Goal: Check status: Check status

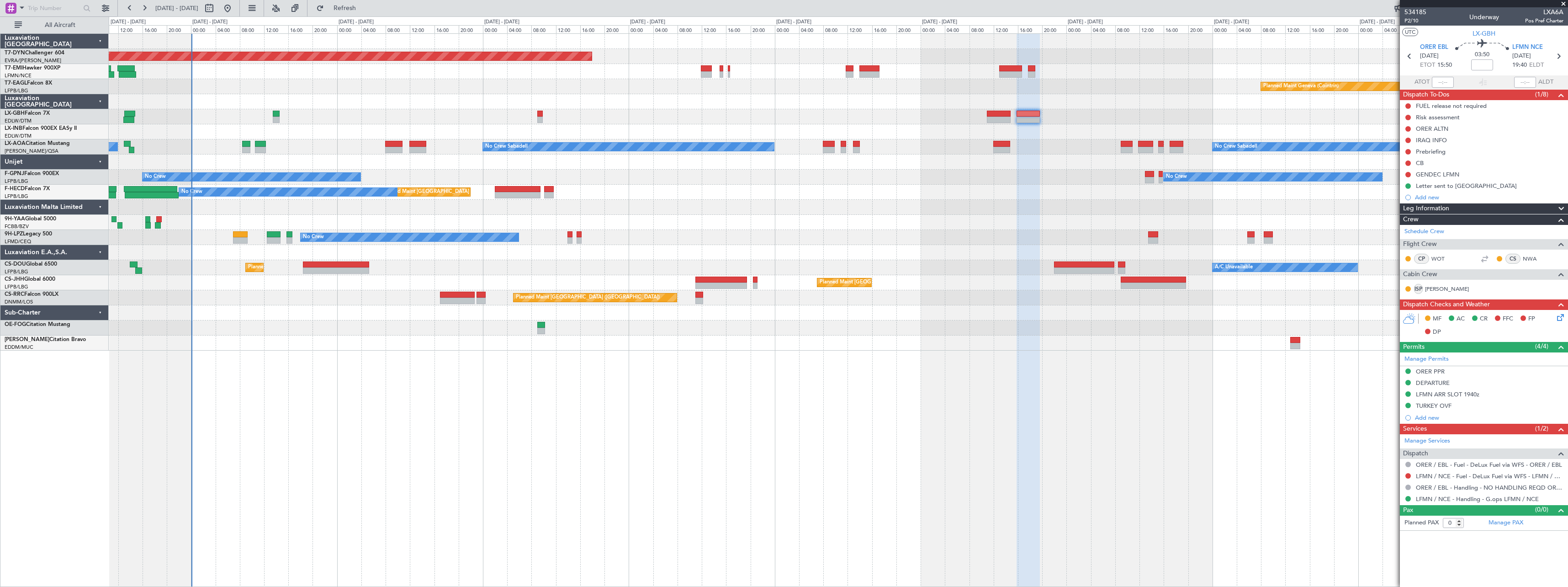
click at [600, 93] on div "Planned Maint [GEOGRAPHIC_DATA]-[GEOGRAPHIC_DATA] Planned Maint Geneva ([GEOGRA…" at bounding box center [837, 192] width 1458 height 317
click at [360, 97] on div at bounding box center [837, 102] width 1458 height 15
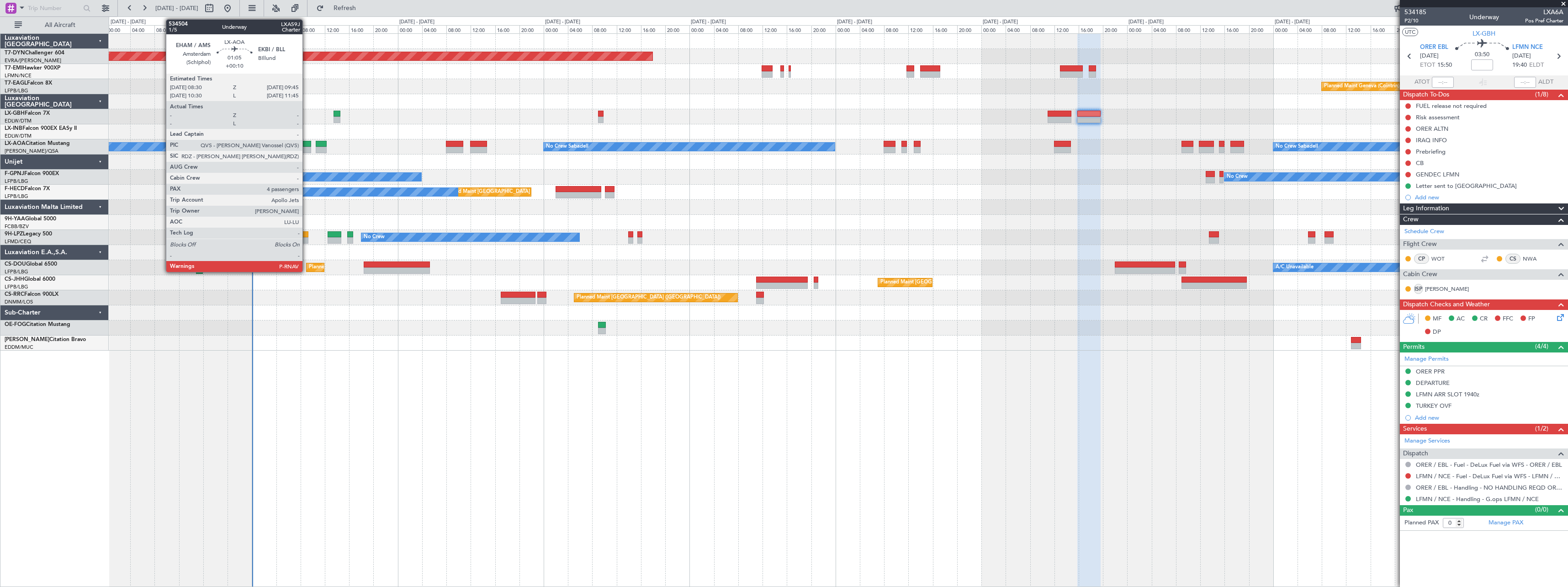
click at [306, 146] on div at bounding box center [306, 144] width 8 height 7
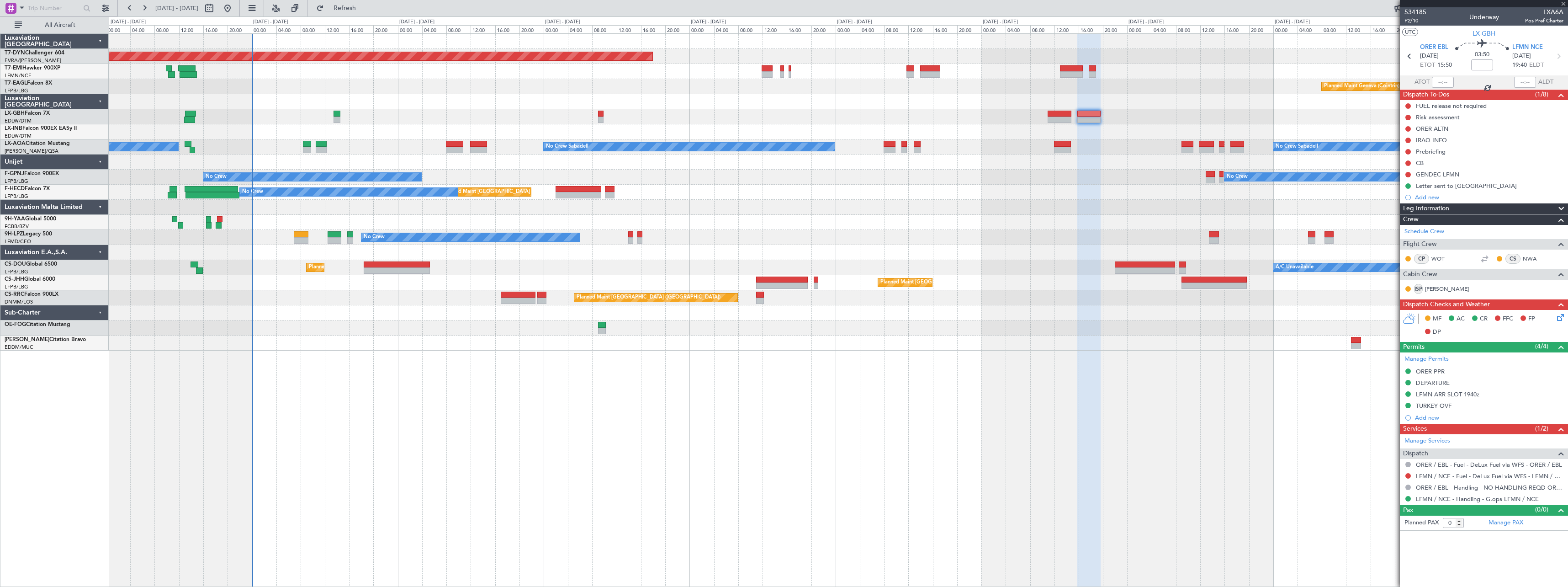
type input "+00:10"
type input "4"
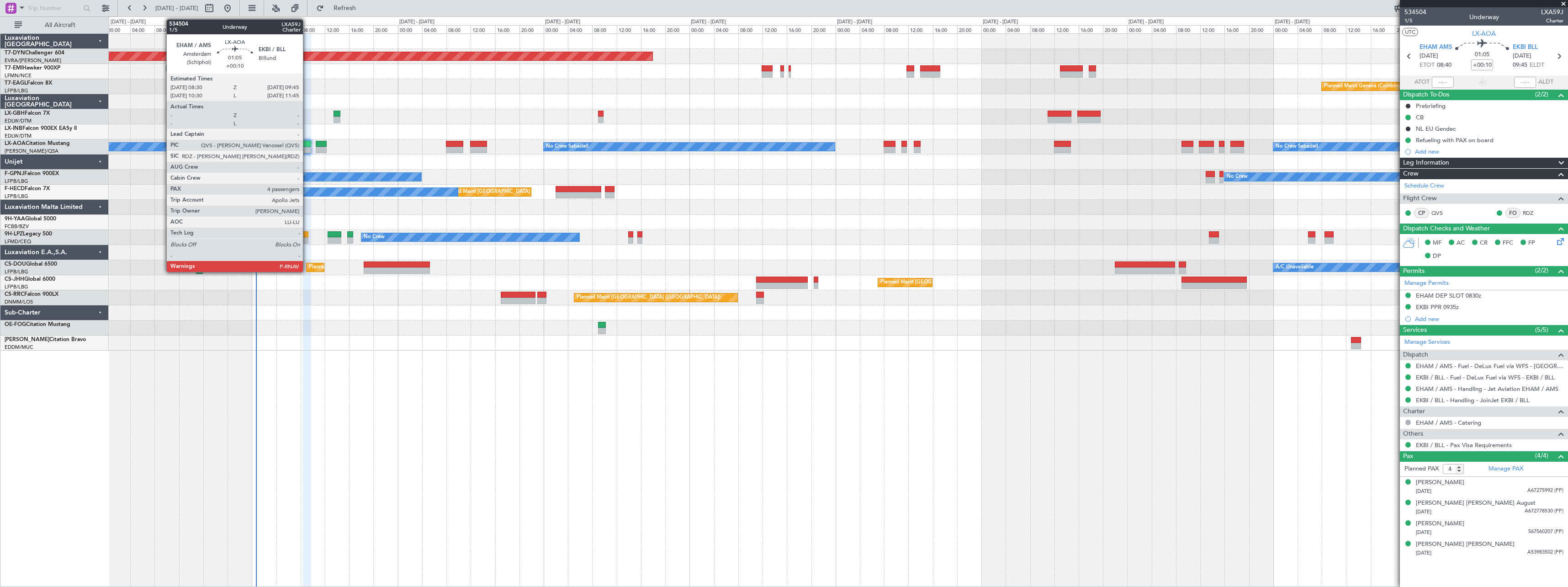
click at [307, 145] on div at bounding box center [306, 144] width 8 height 7
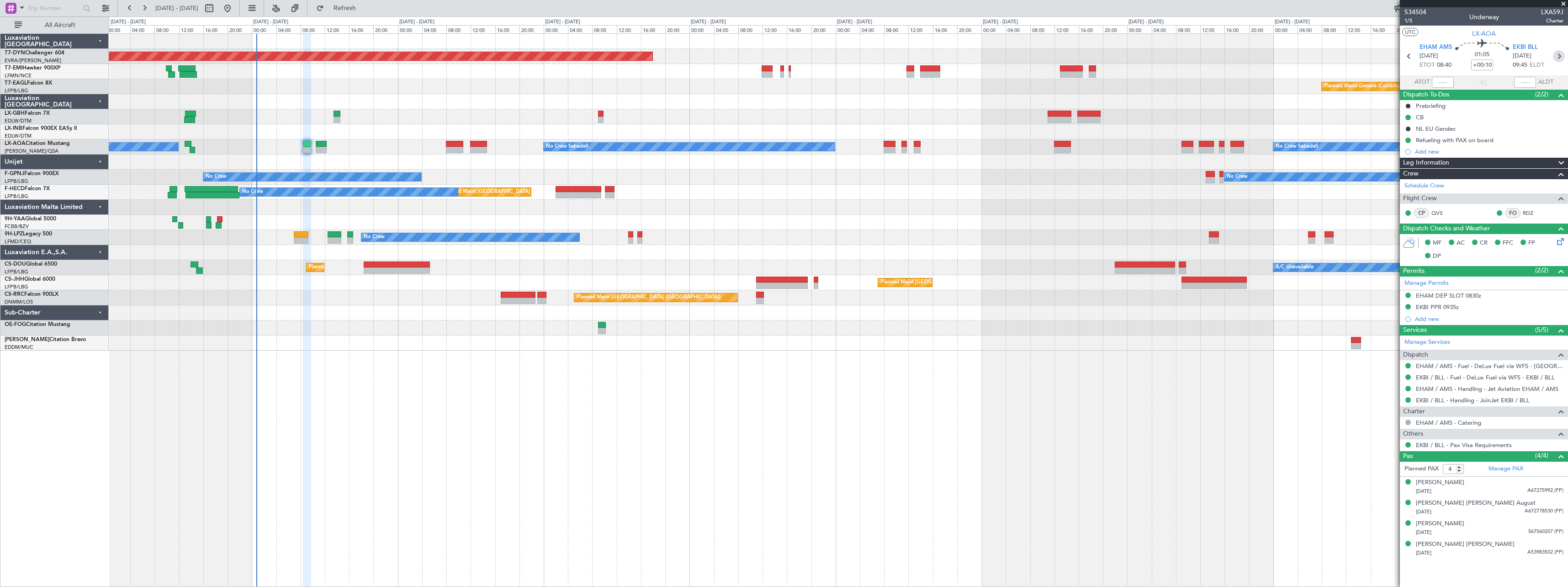
click at [1559, 53] on icon at bounding box center [1559, 56] width 12 height 12
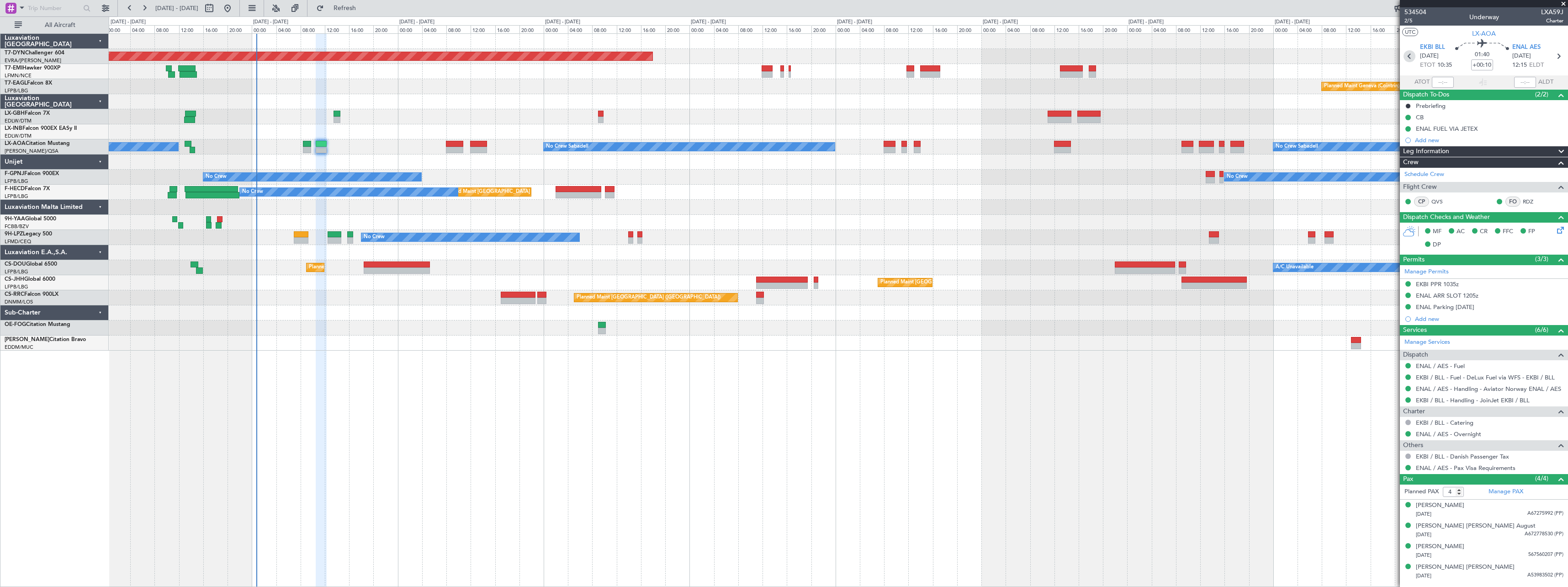
click at [1409, 54] on icon at bounding box center [1409, 56] width 12 height 12
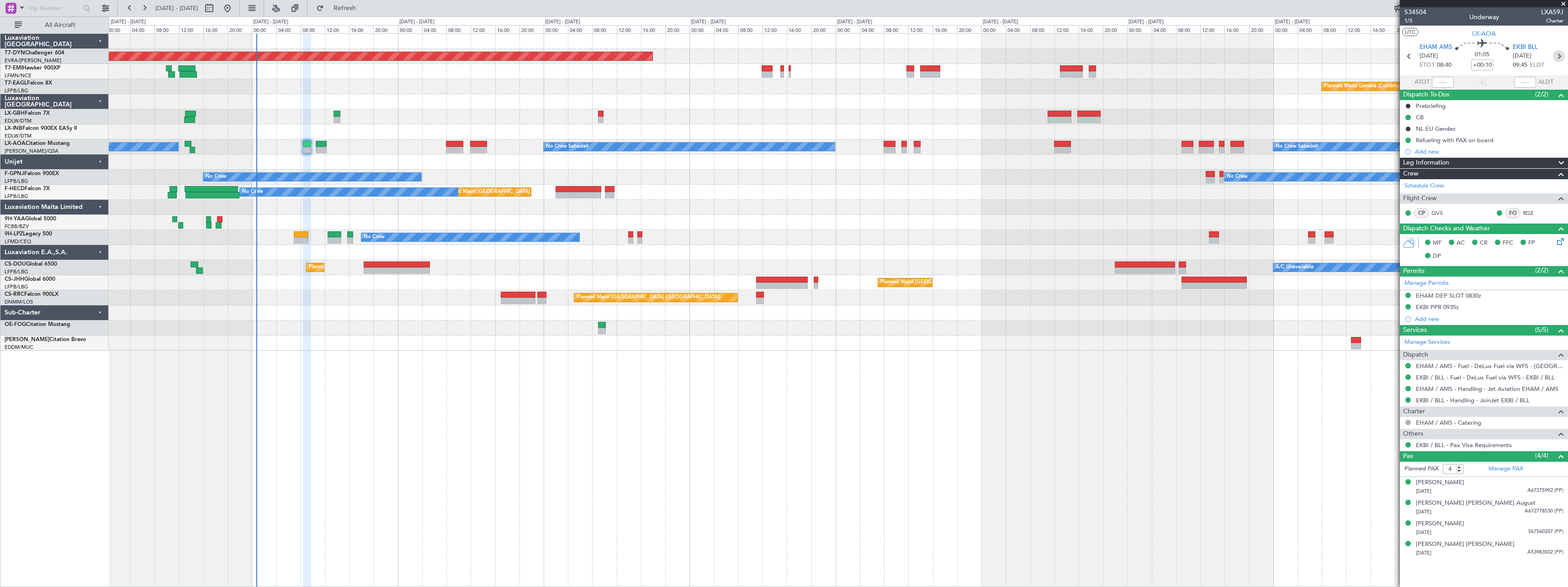
click at [1562, 57] on icon at bounding box center [1559, 56] width 12 height 12
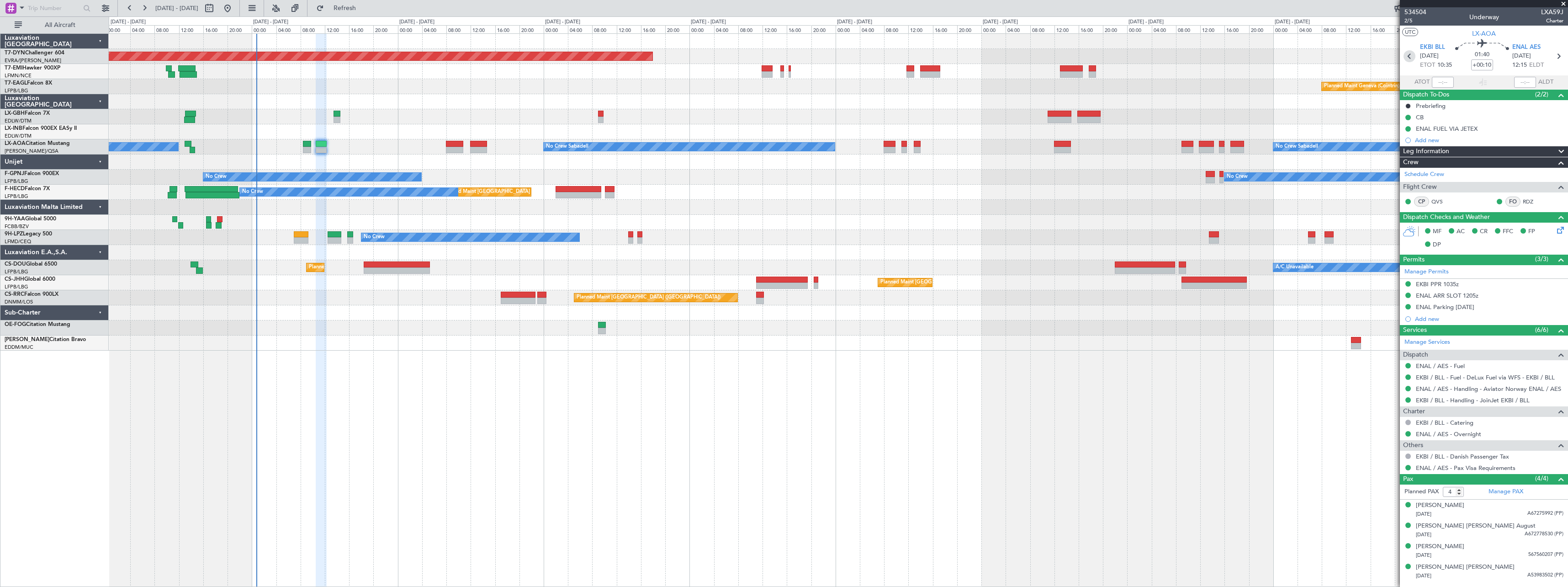
click at [1410, 56] on icon at bounding box center [1409, 56] width 12 height 12
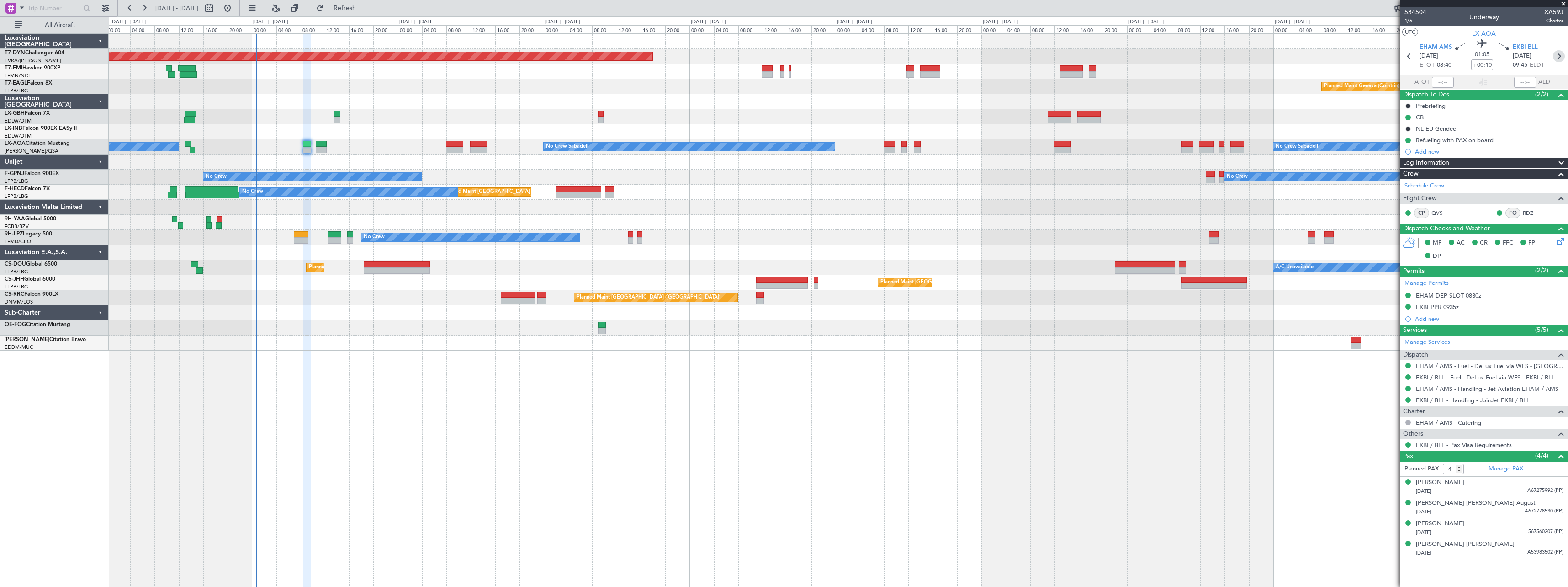
click at [1553, 55] on icon at bounding box center [1559, 56] width 12 height 12
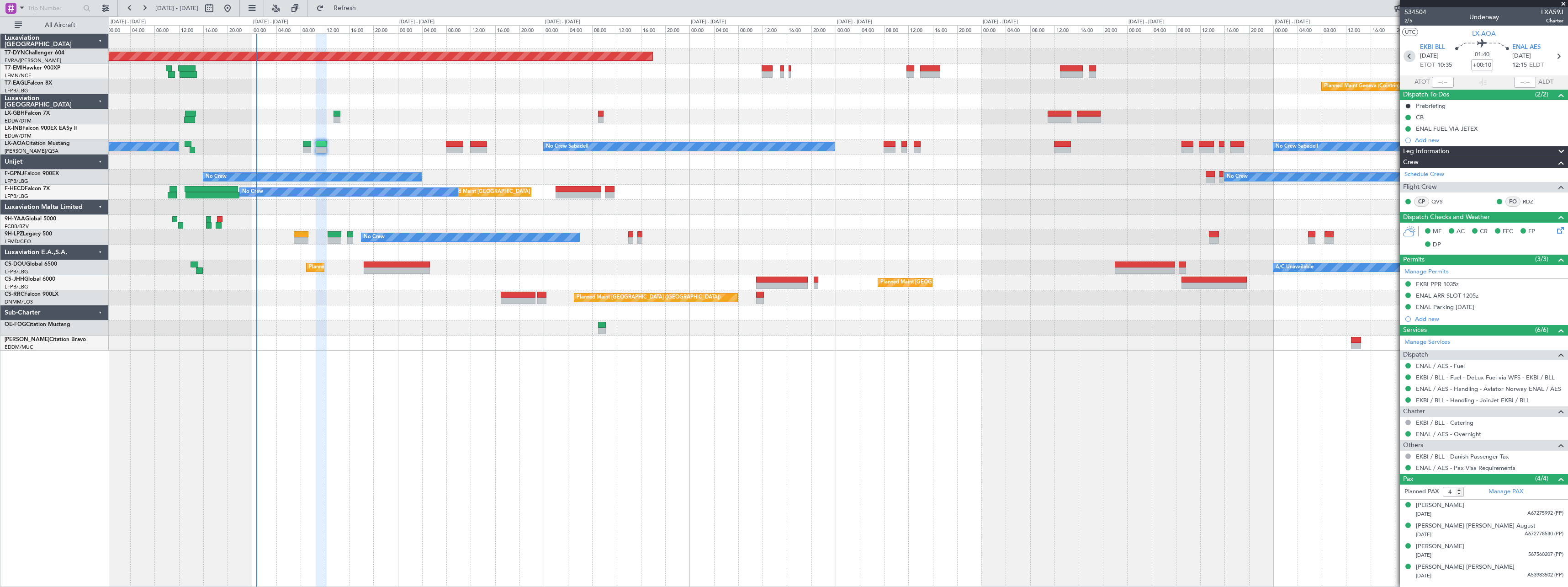
click at [1412, 54] on icon at bounding box center [1409, 56] width 12 height 12
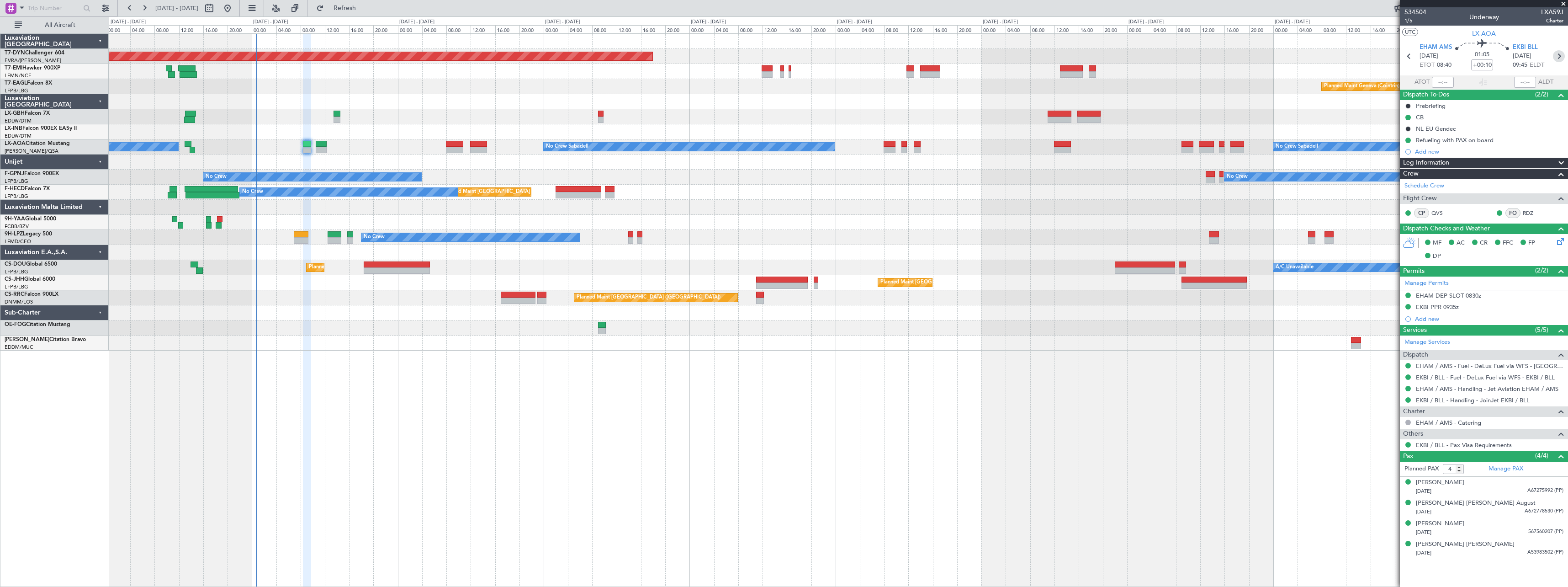
click at [1560, 58] on icon at bounding box center [1559, 56] width 12 height 12
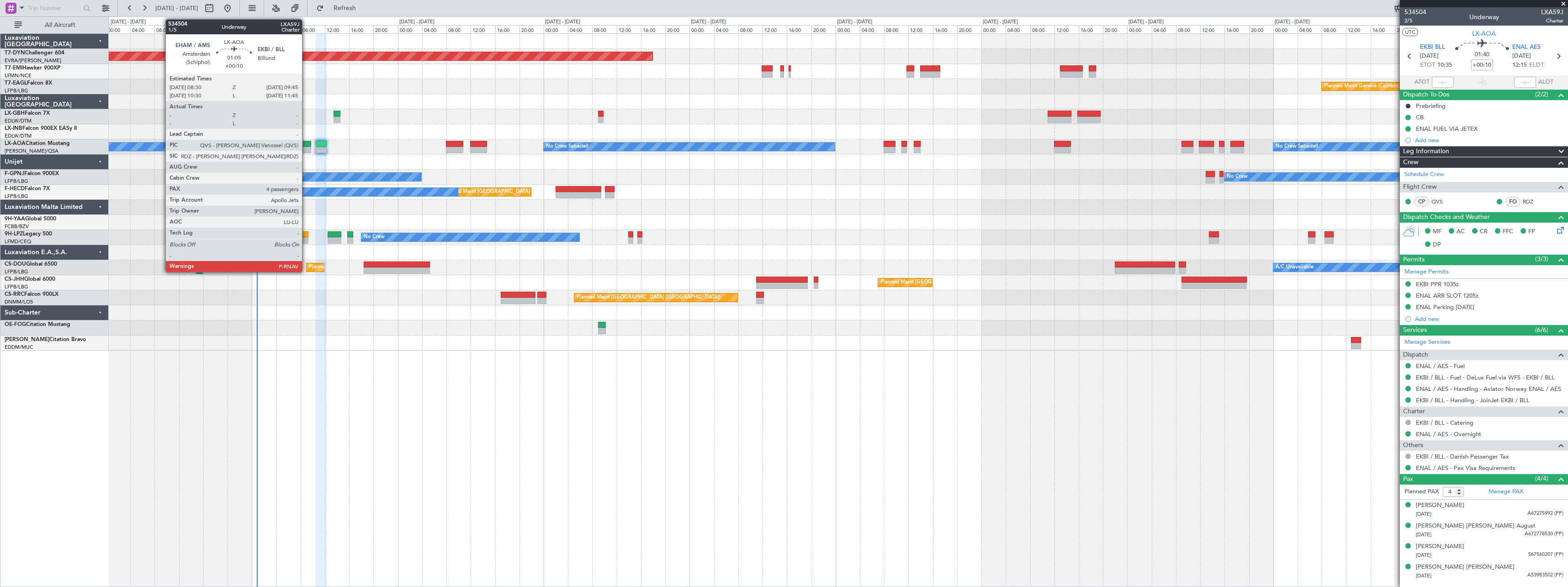
click at [306, 141] on div at bounding box center [306, 144] width 8 height 7
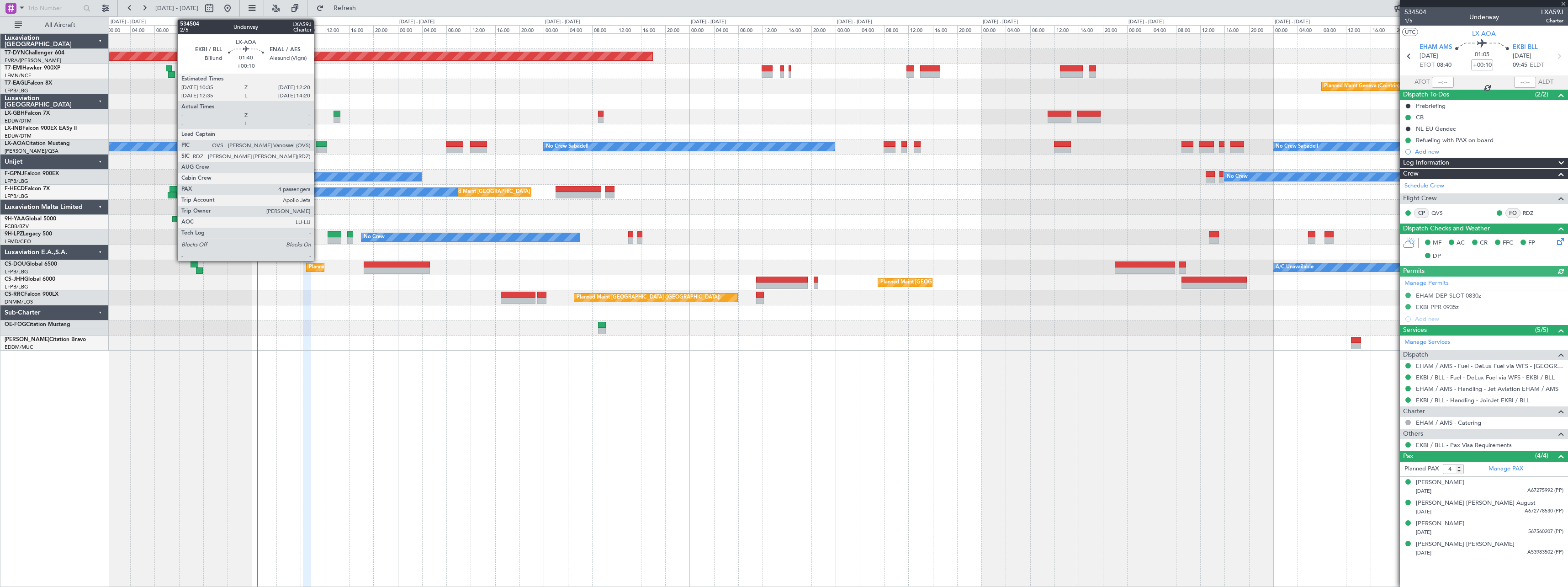
click at [318, 141] on div at bounding box center [321, 144] width 11 height 7
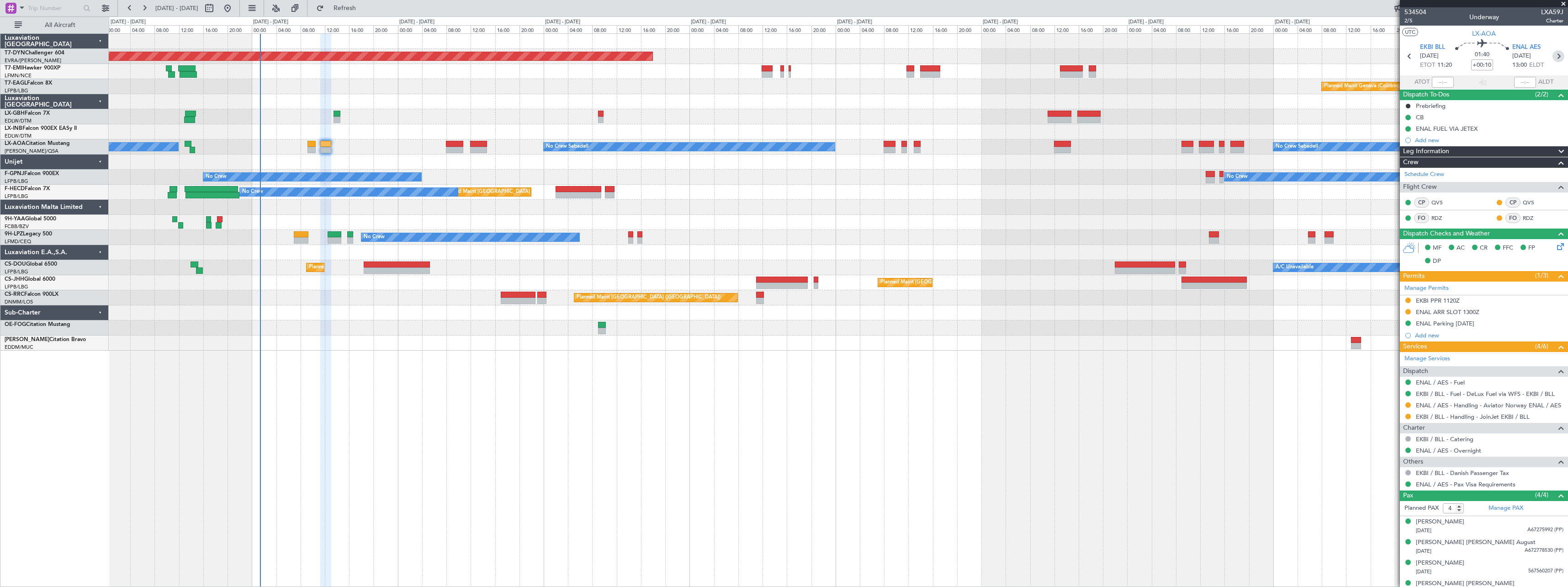
click at [1552, 61] on icon at bounding box center [1558, 56] width 12 height 12
type input "+00:05"
type input "0"
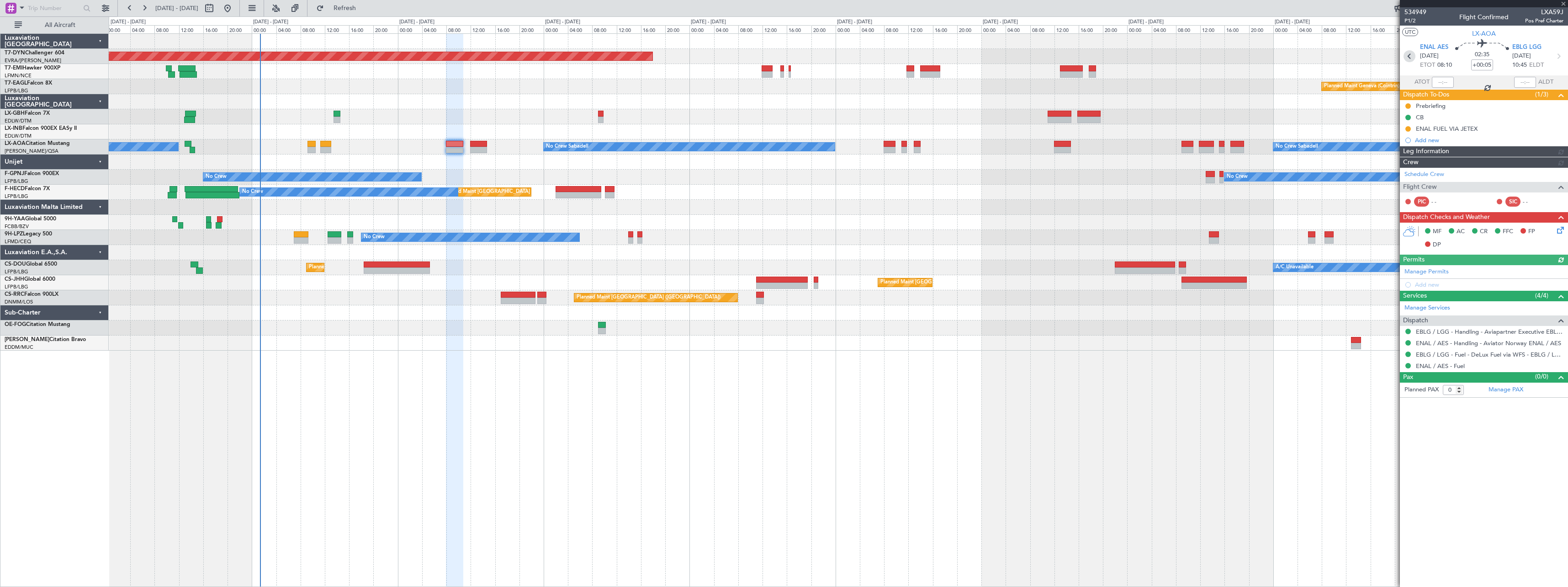
click at [1411, 55] on icon at bounding box center [1409, 56] width 12 height 12
type input "+00:10"
type input "4"
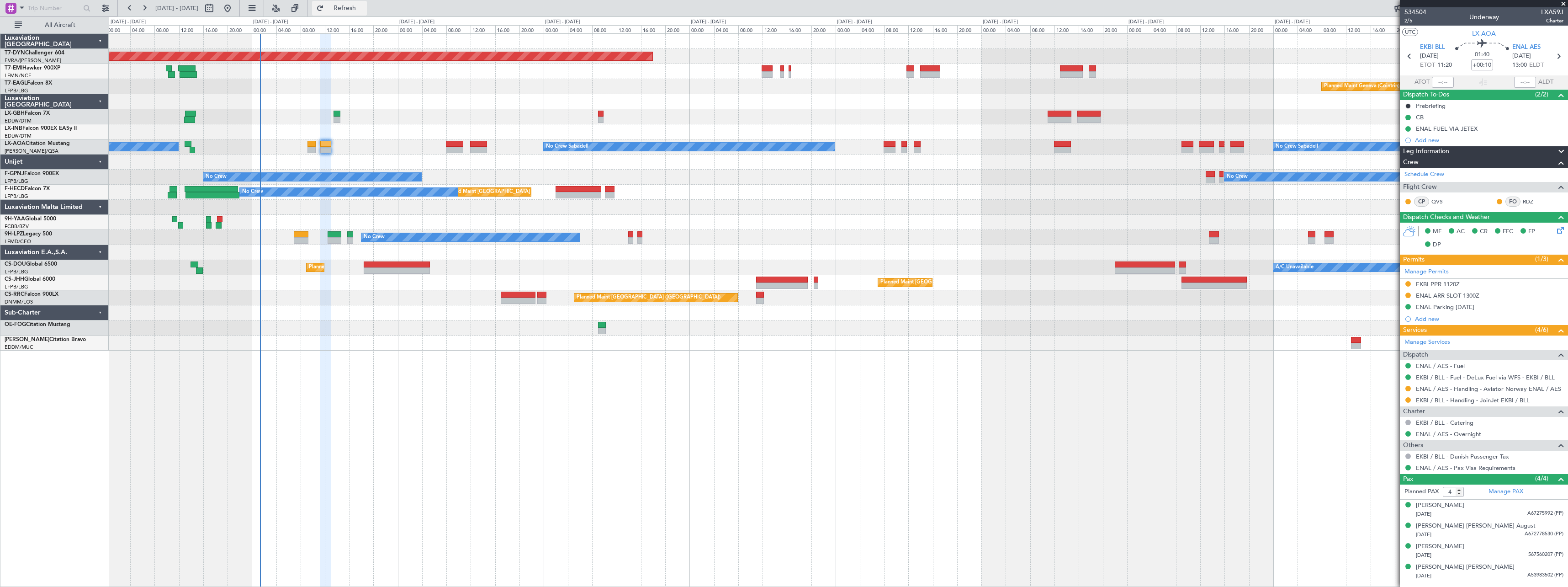
click at [364, 8] on span "Refresh" at bounding box center [345, 8] width 39 height 7
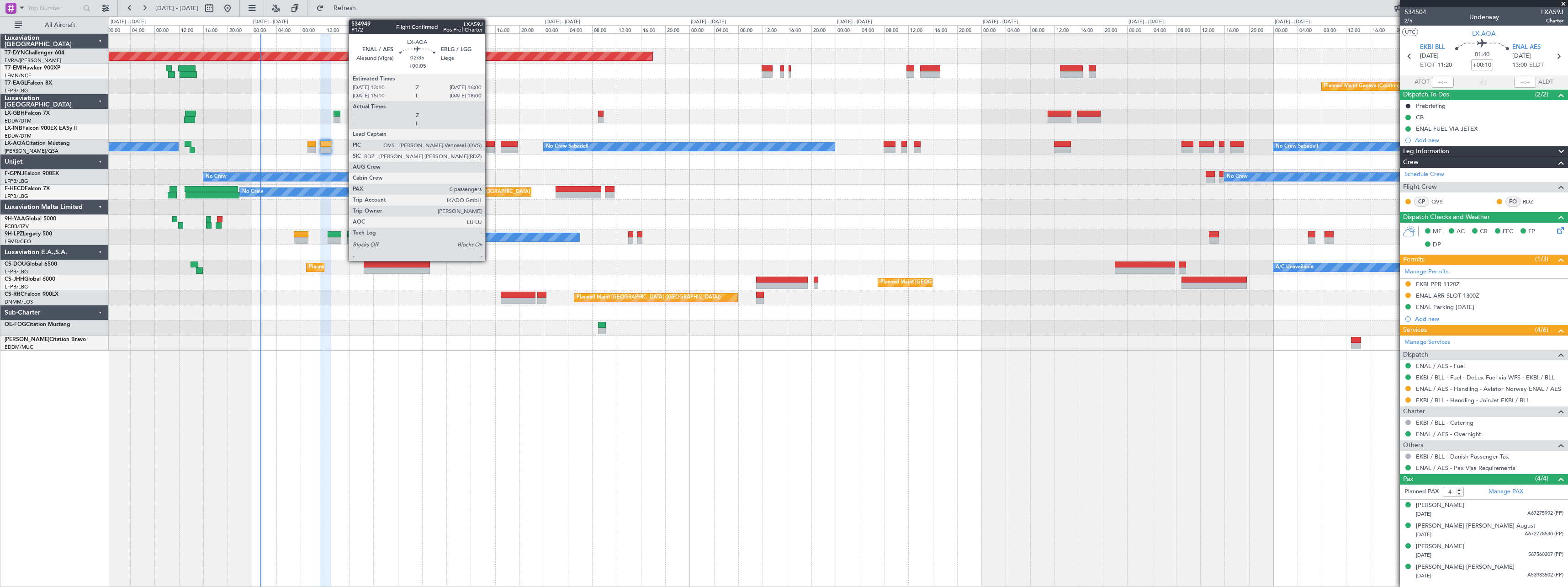
click at [490, 143] on div at bounding box center [486, 144] width 17 height 7
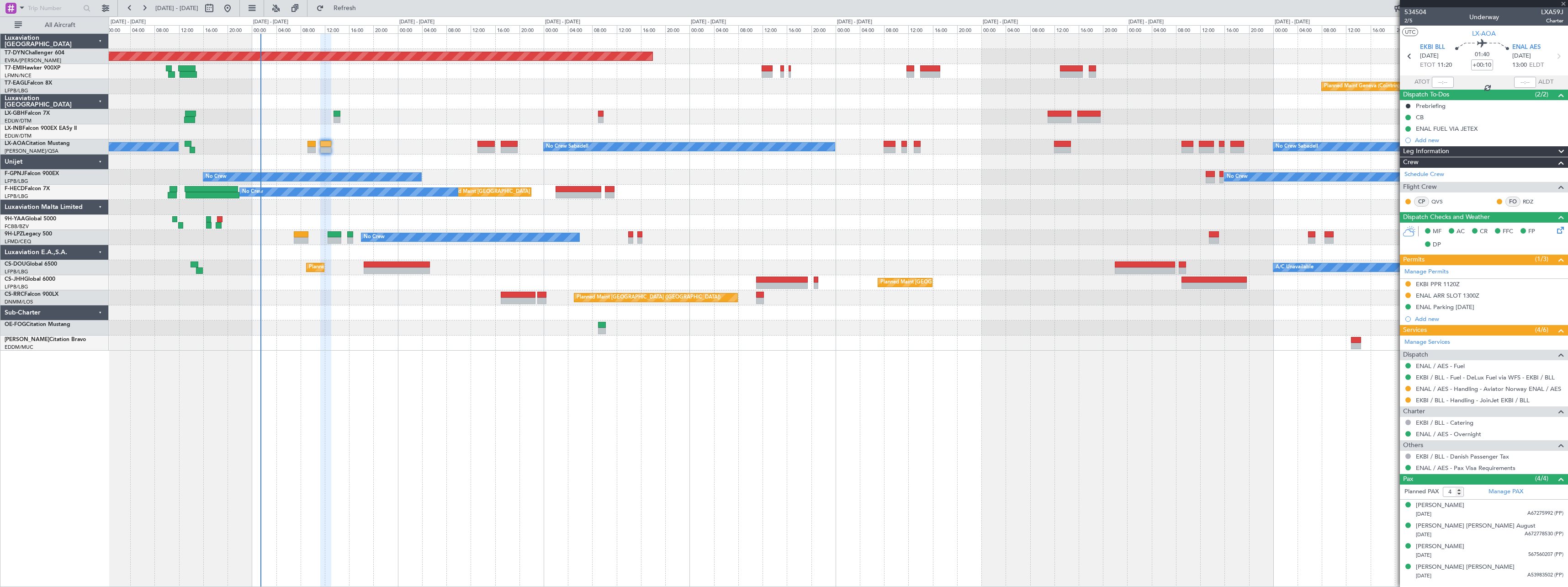
type input "+00:05"
type input "0"
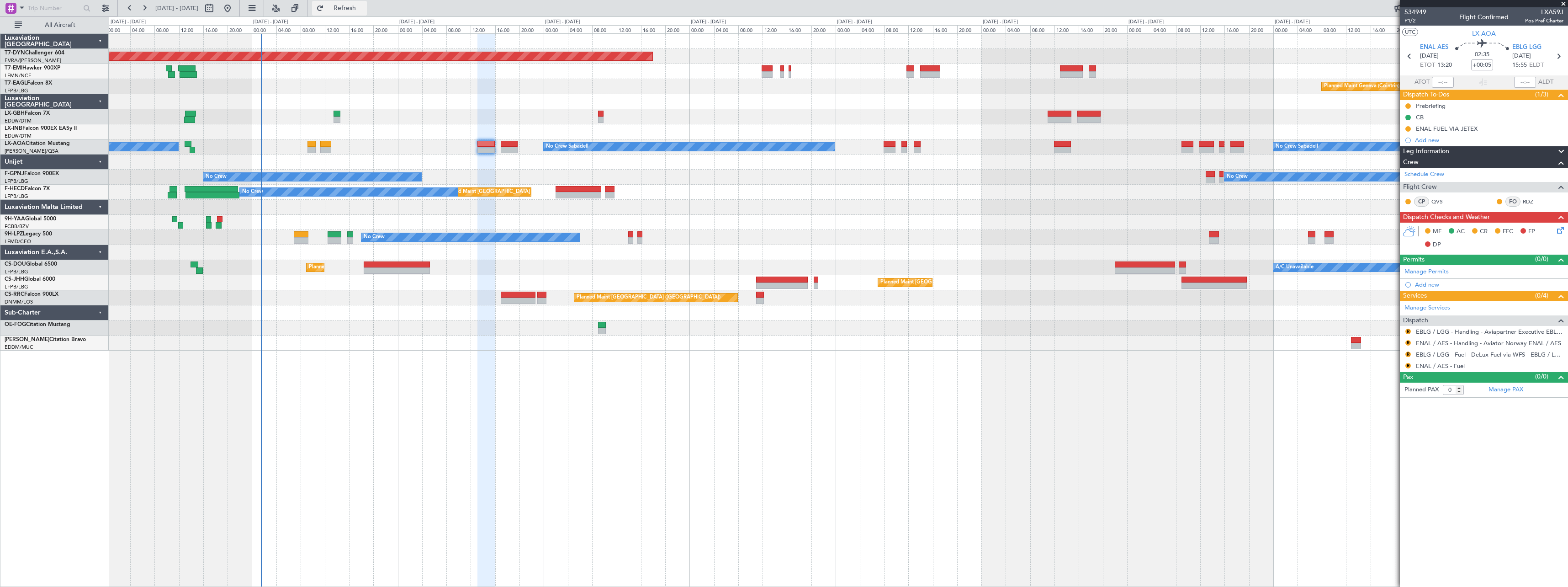
click at [364, 6] on span "Refresh" at bounding box center [345, 8] width 39 height 7
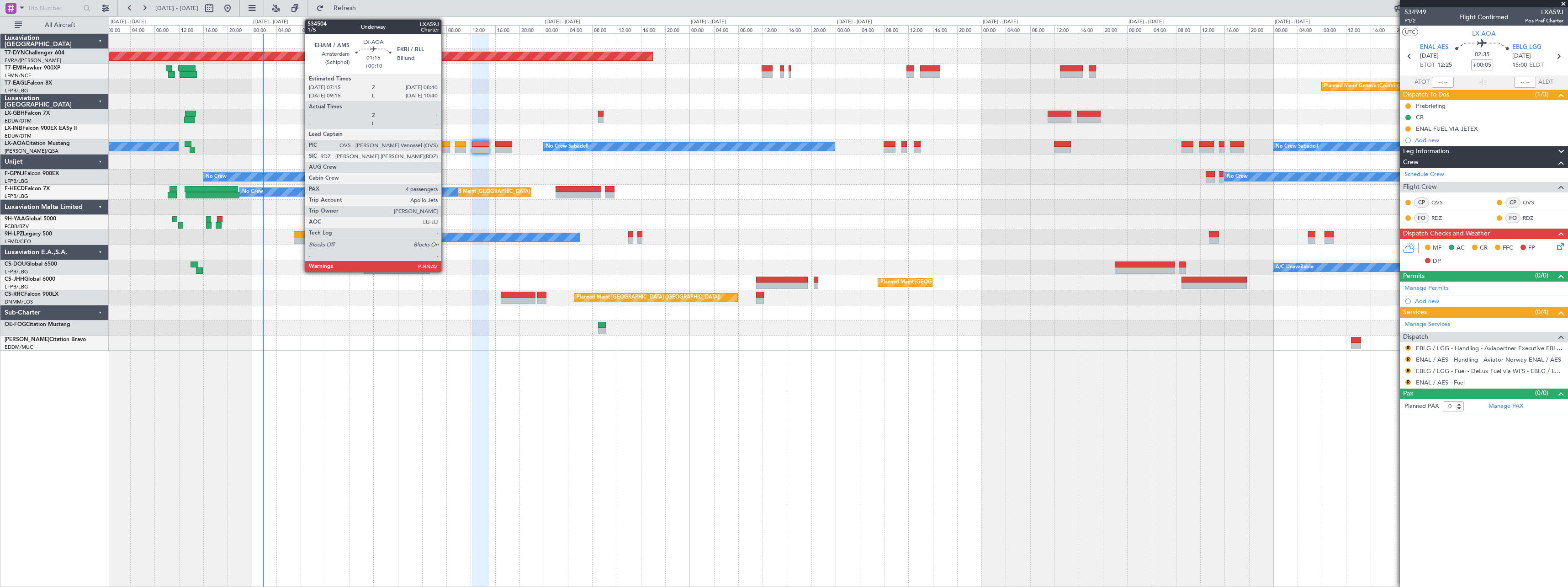
click at [445, 147] on div at bounding box center [445, 149] width 9 height 7
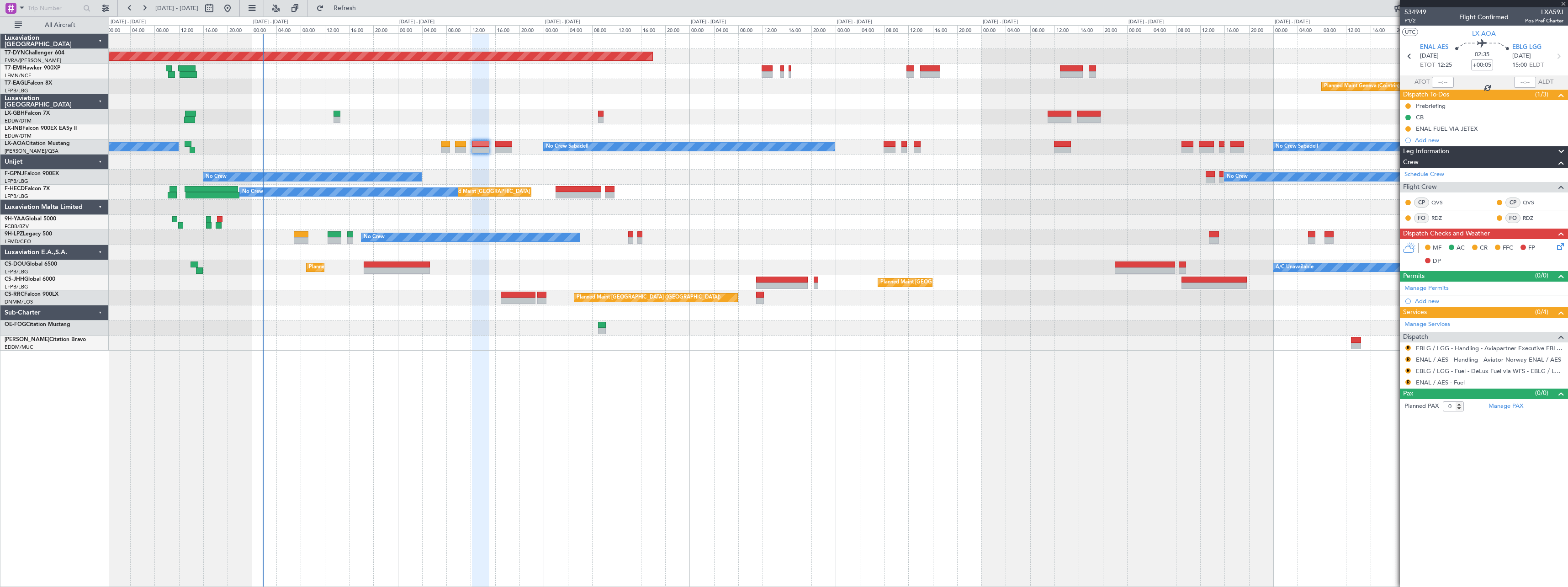
type input "+00:10"
type input "4"
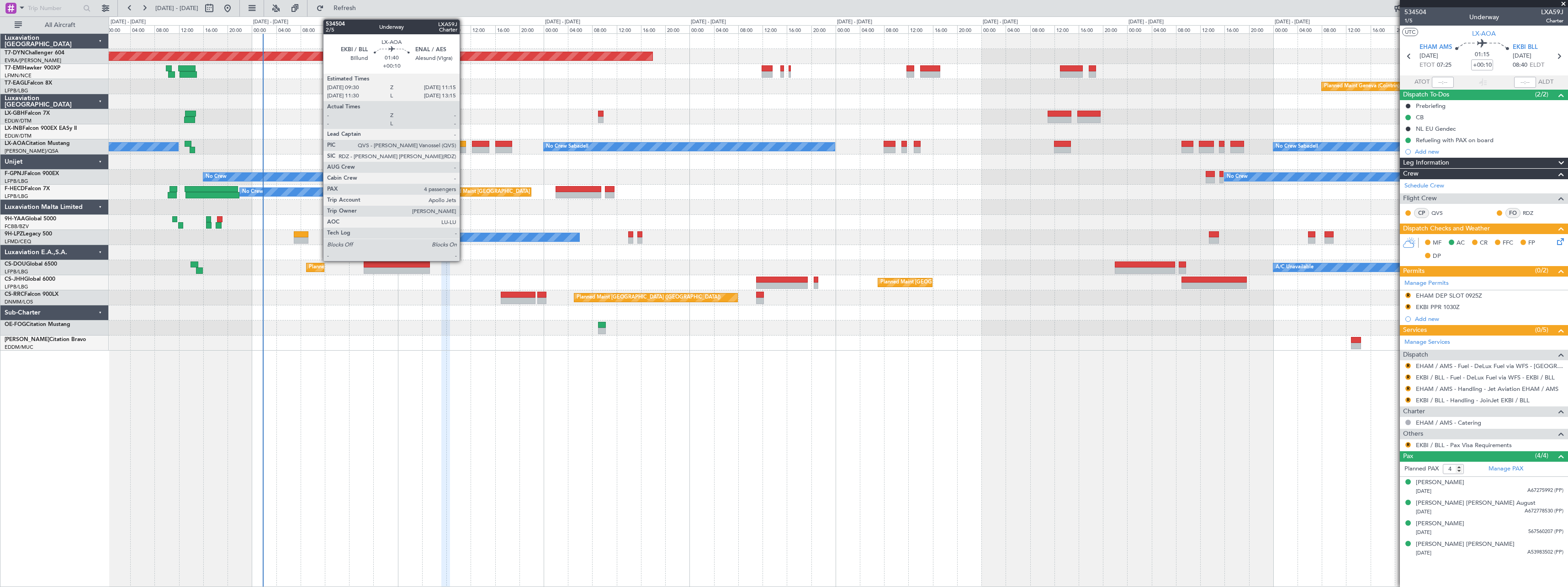
click at [464, 144] on div at bounding box center [460, 144] width 11 height 7
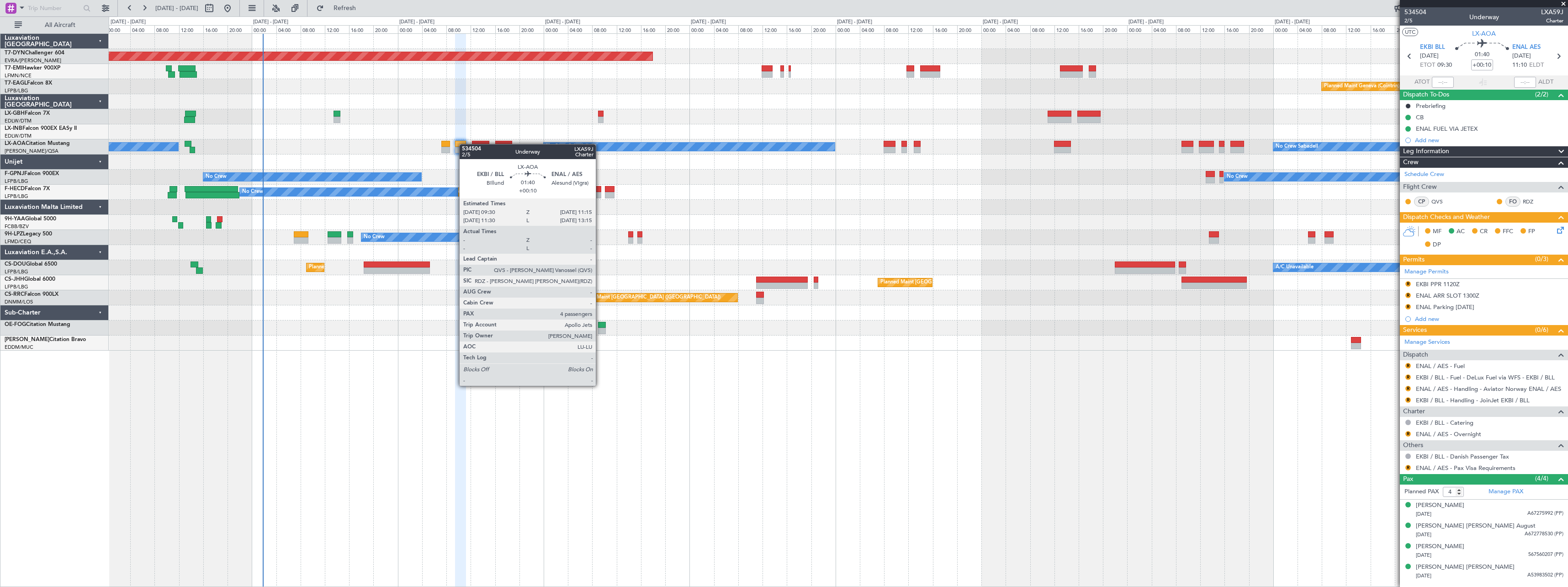
click at [464, 144] on div at bounding box center [460, 144] width 11 height 7
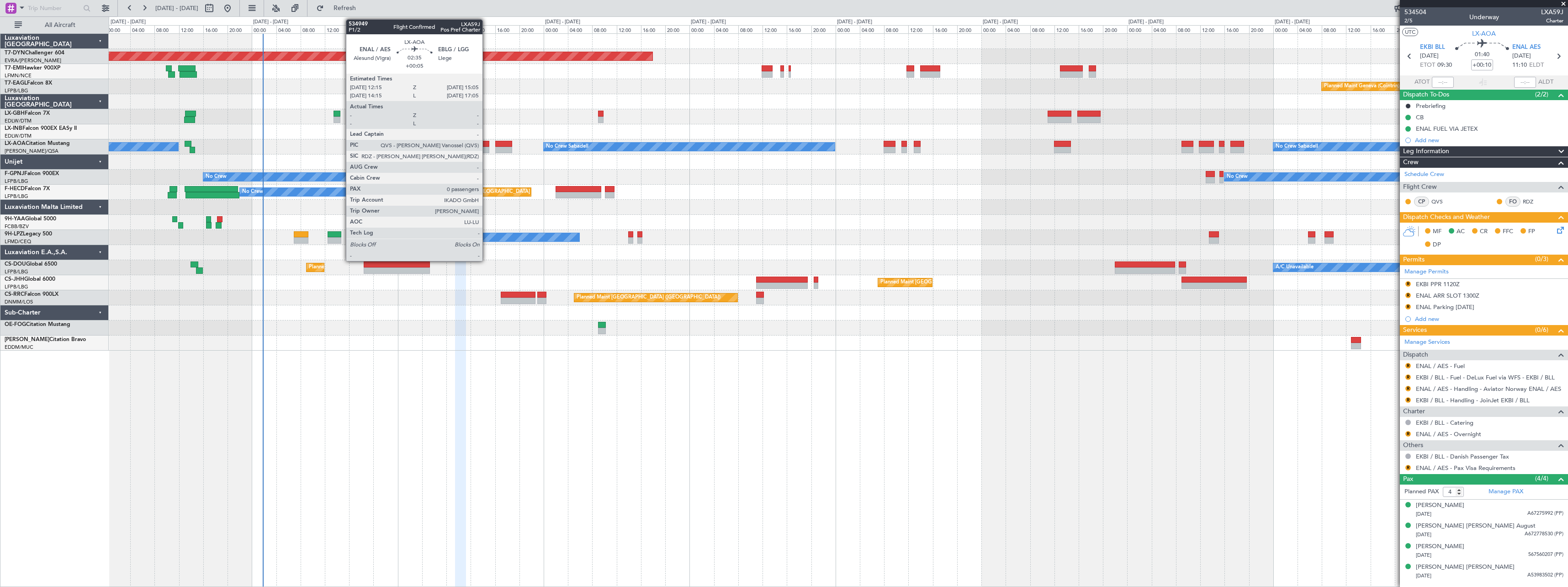
click at [487, 144] on div at bounding box center [480, 144] width 17 height 7
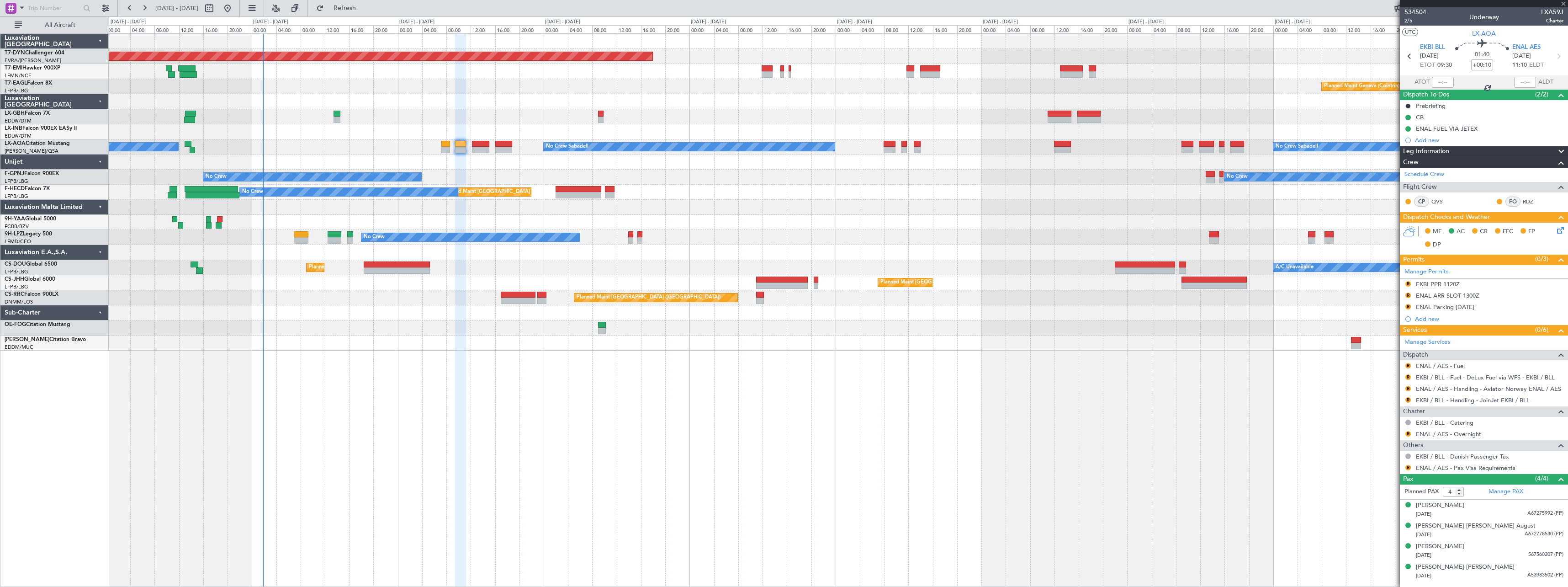
type input "+00:05"
type input "0"
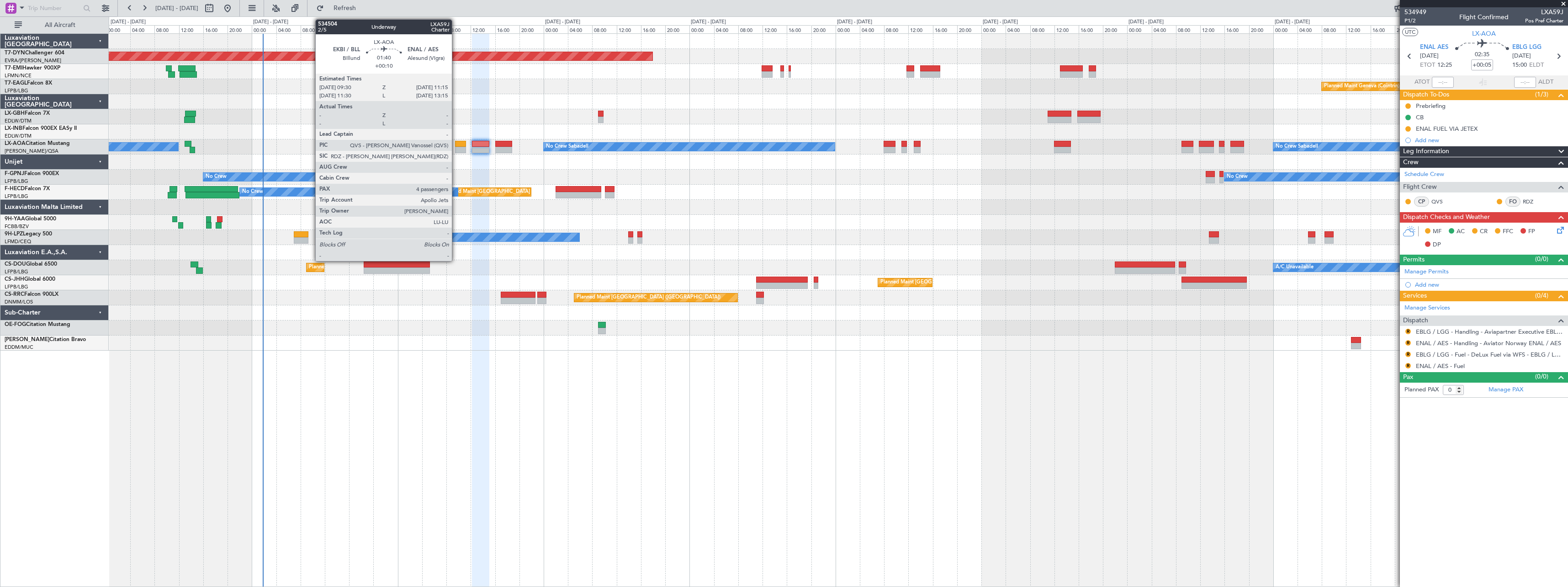
click at [456, 142] on div at bounding box center [460, 144] width 11 height 7
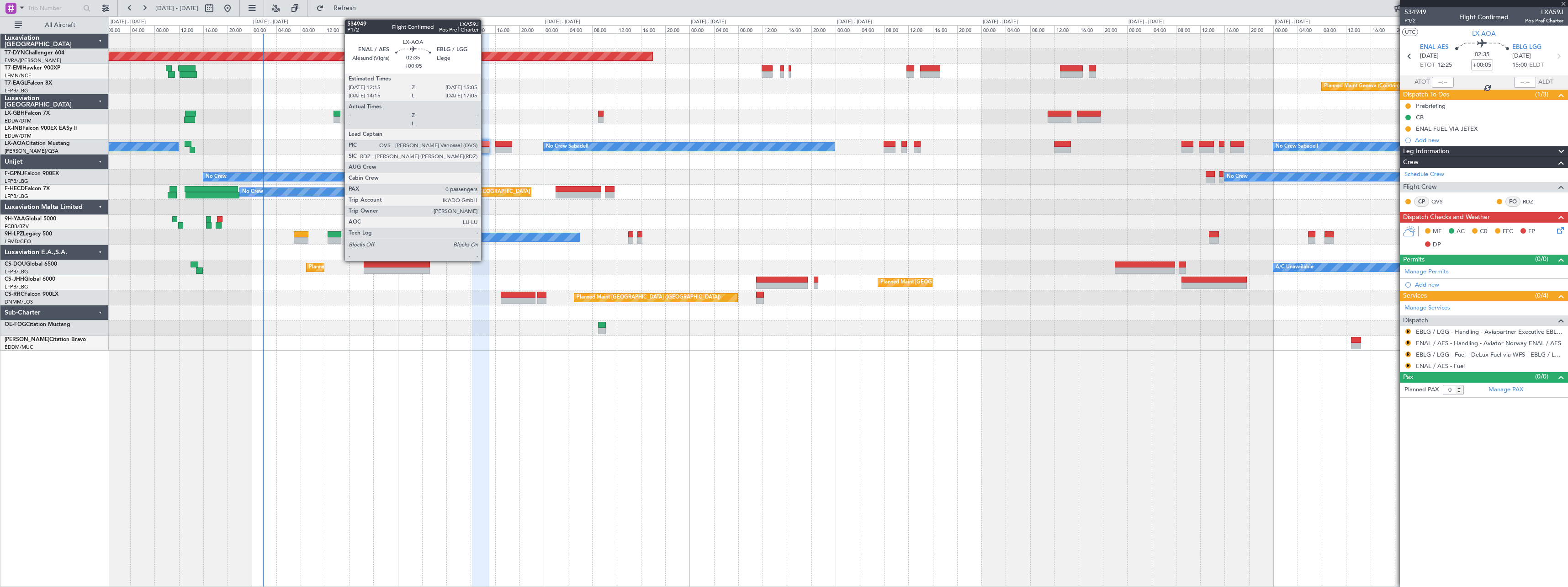
type input "+00:10"
type input "4"
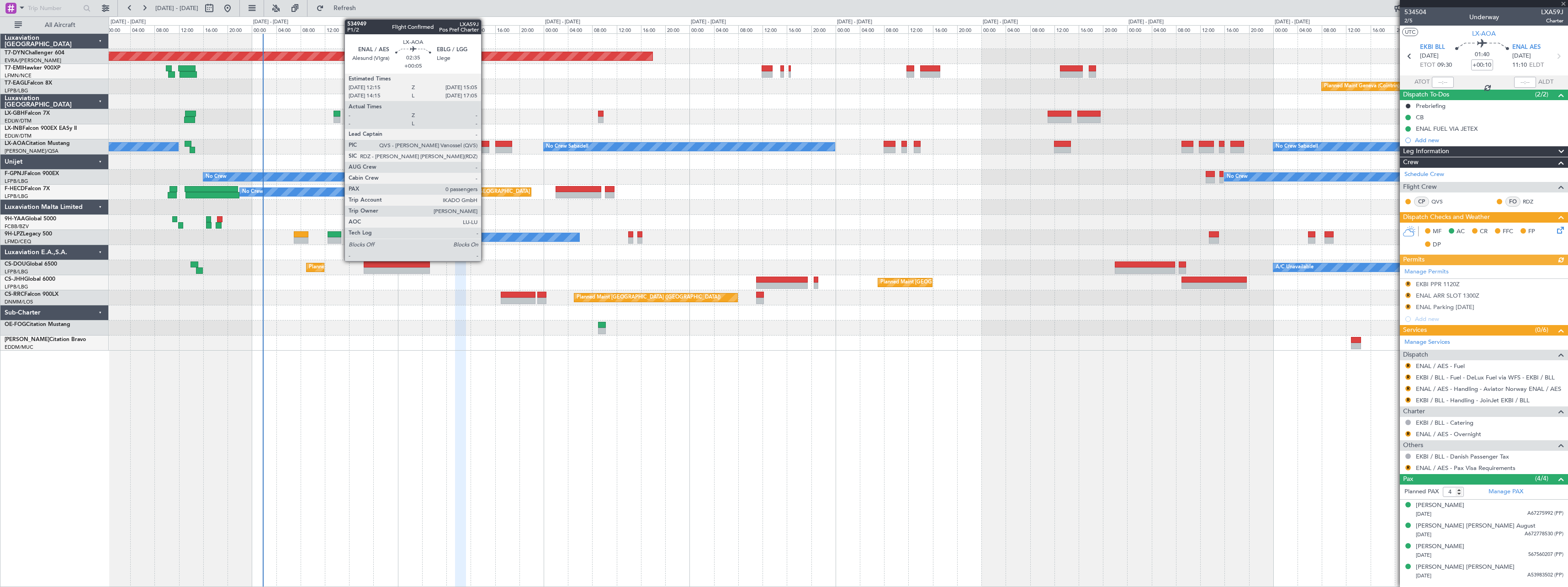
click at [485, 144] on div at bounding box center [480, 144] width 17 height 7
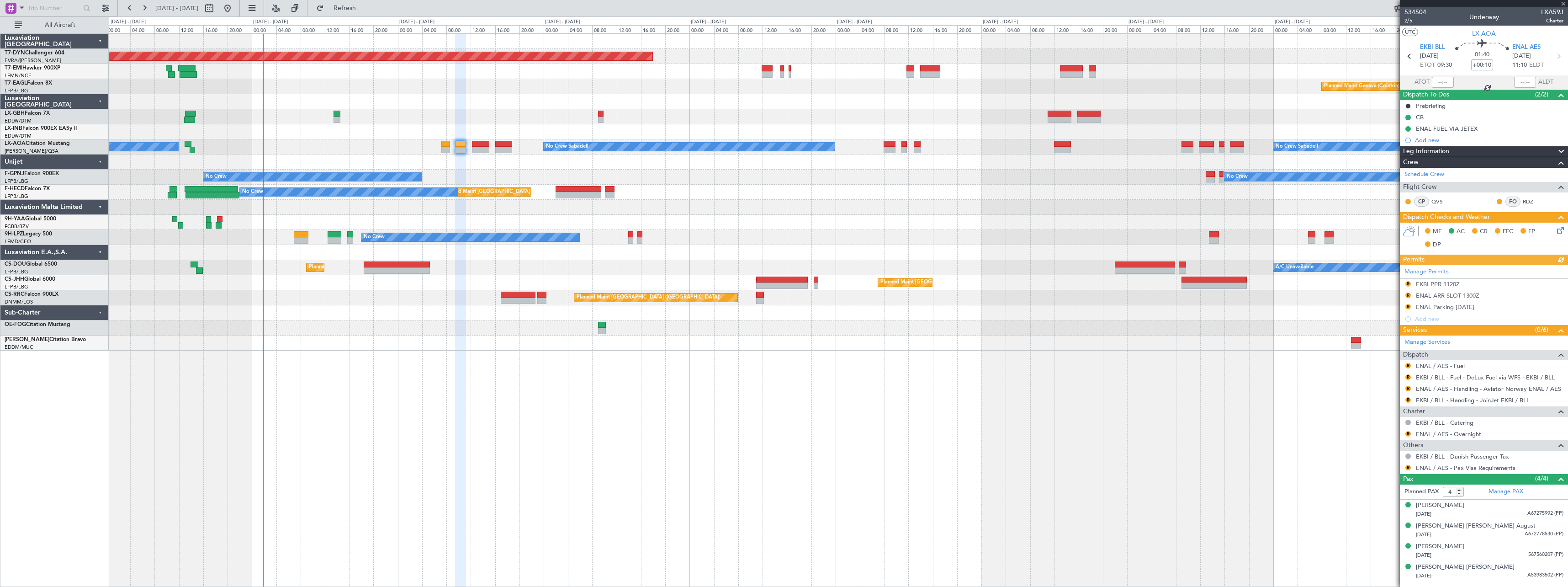
type input "+00:05"
type input "0"
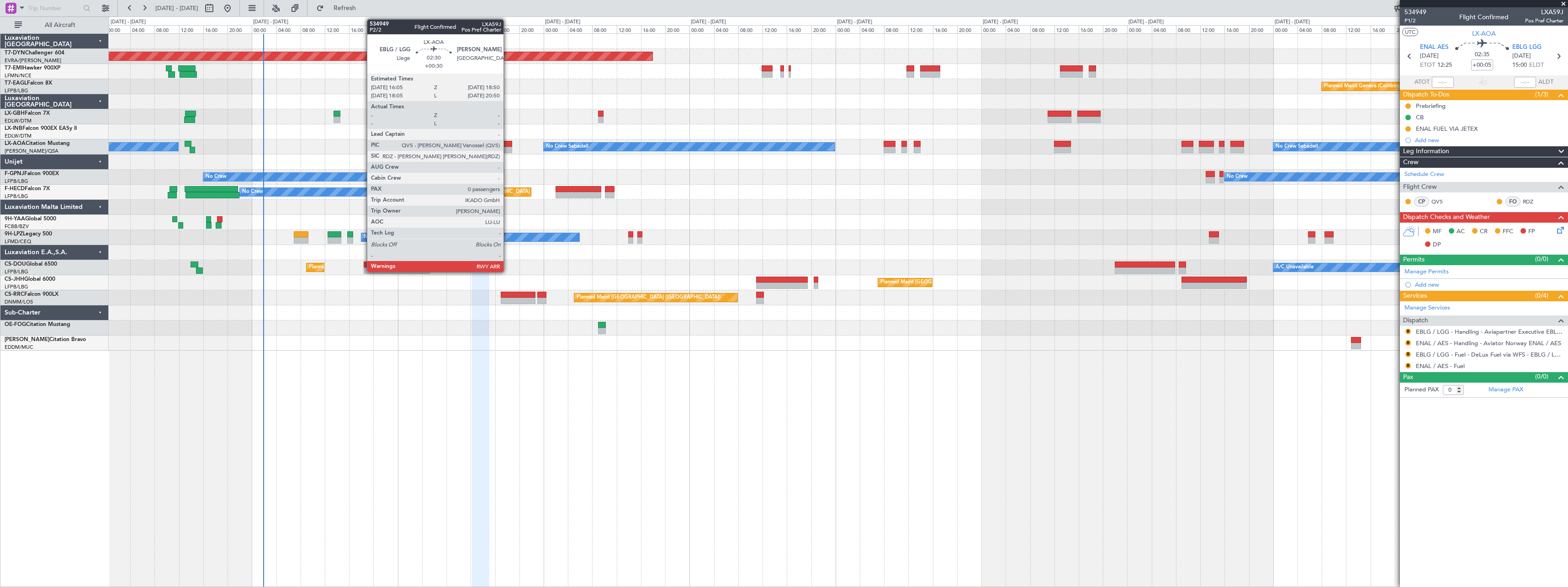
click at [508, 149] on div at bounding box center [504, 149] width 17 height 7
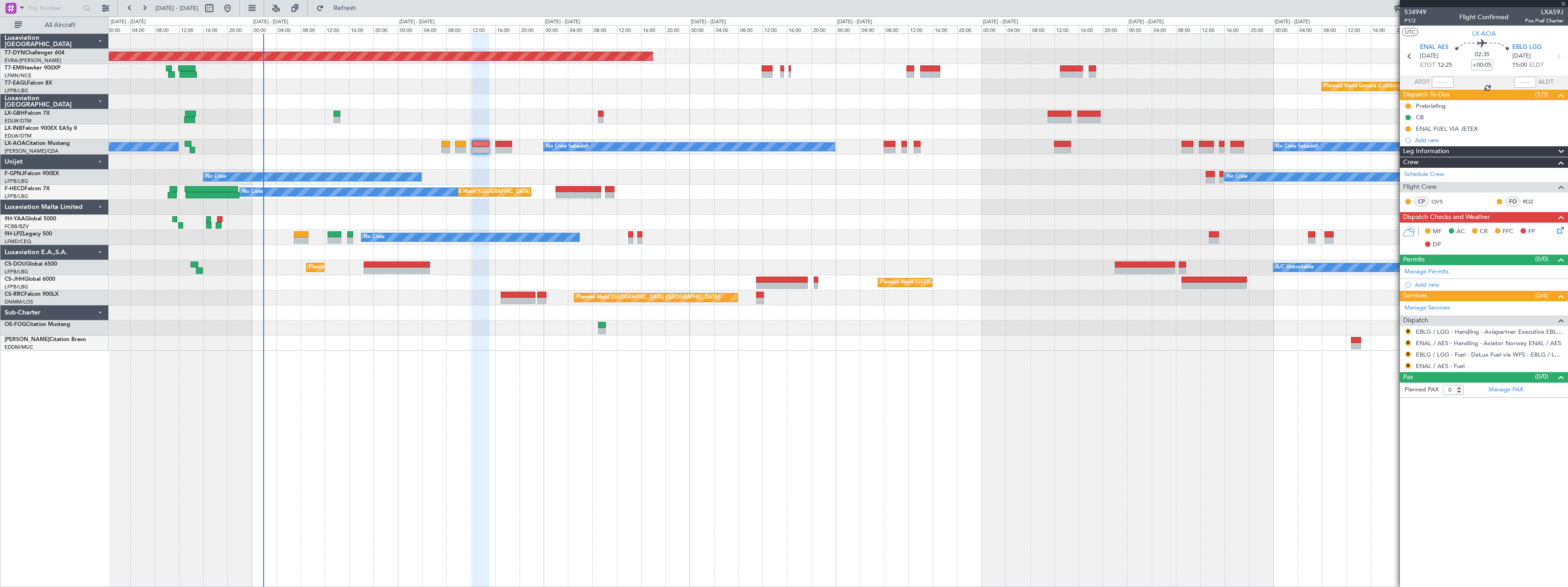
type input "+00:30"
